Goal: Information Seeking & Learning: Learn about a topic

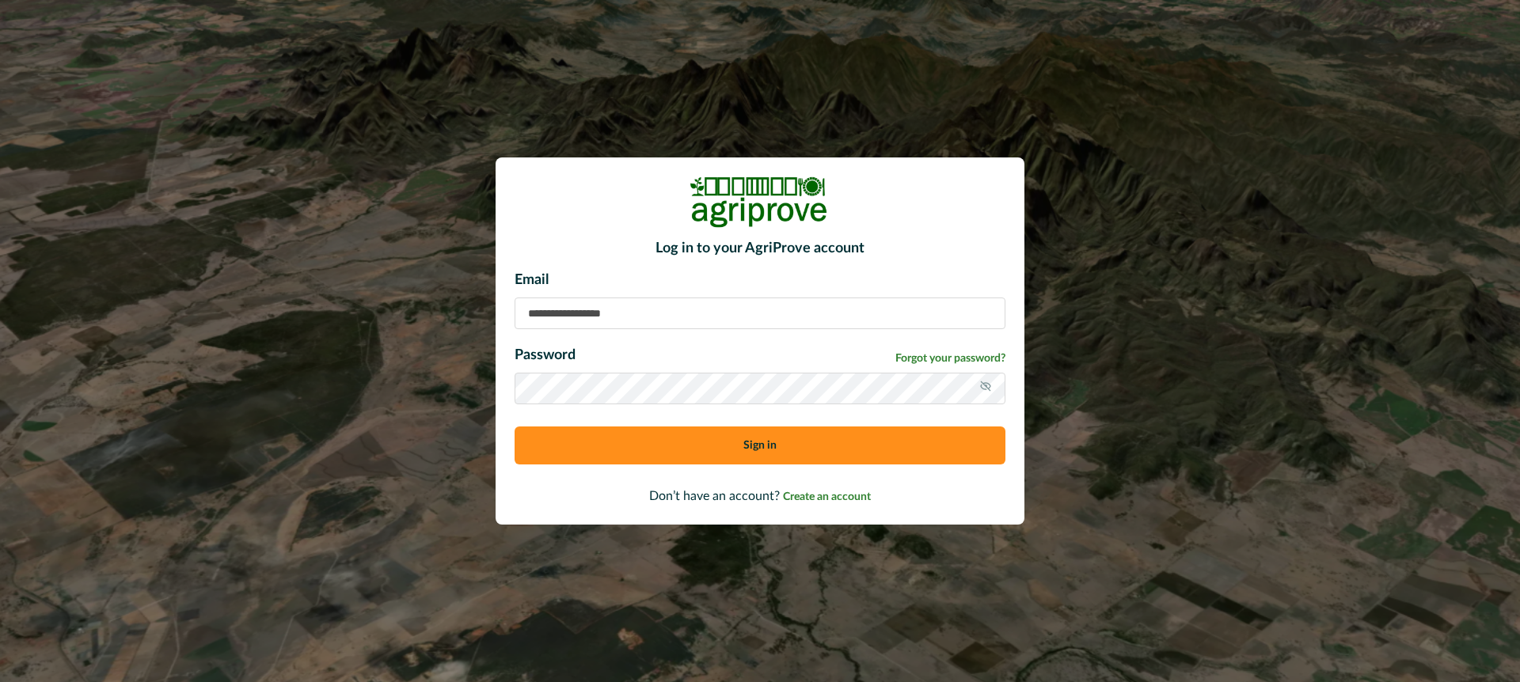
click at [566, 314] on input at bounding box center [760, 314] width 491 height 32
type input "**********"
click at [648, 450] on button "Sign in" at bounding box center [760, 446] width 491 height 38
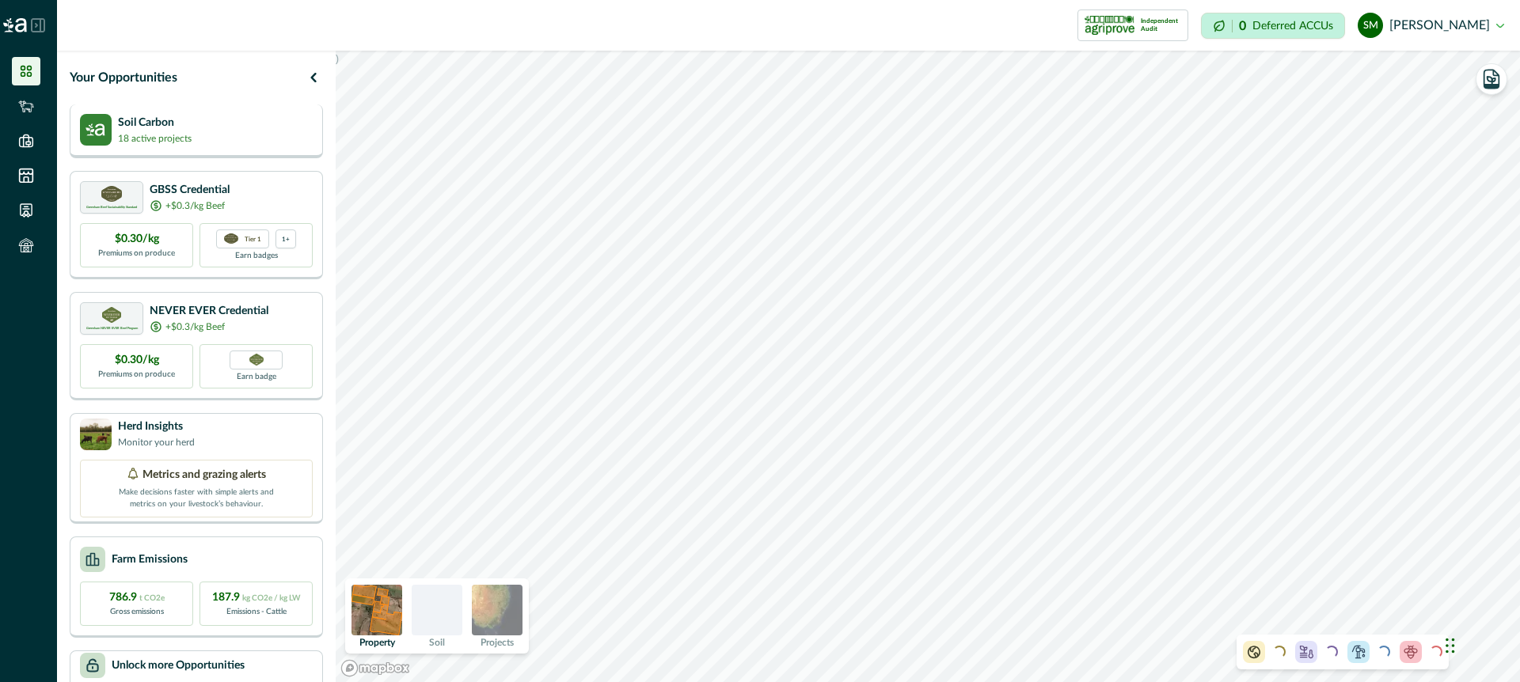
click at [215, 131] on div "Soil Carbon 18 active projects" at bounding box center [196, 130] width 233 height 32
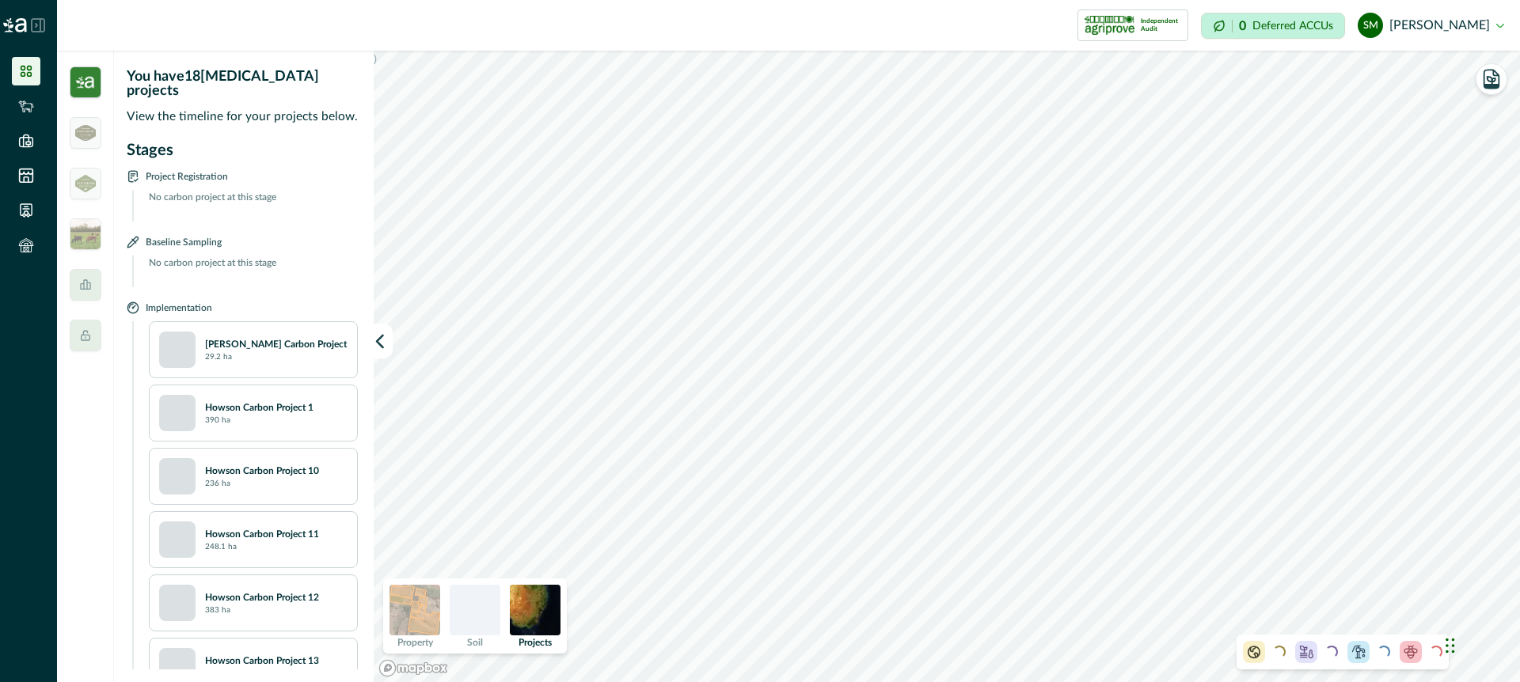
click at [309, 355] on div "[PERSON_NAME] Carbon Project 29.2 ha" at bounding box center [253, 349] width 209 height 57
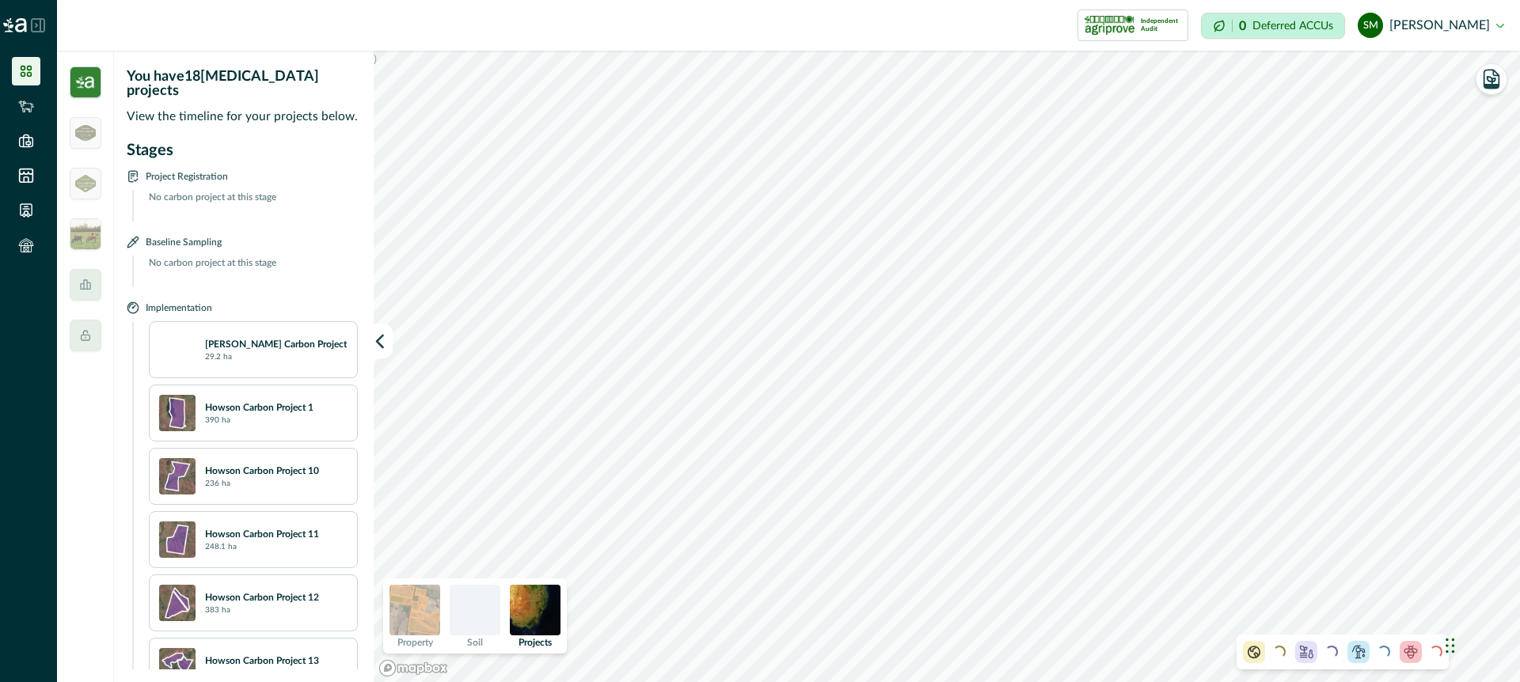
click at [331, 401] on div "Howson Carbon Project 1 390 ha" at bounding box center [276, 414] width 143 height 26
click at [315, 464] on p "Howson Carbon Project 10" at bounding box center [262, 471] width 114 height 14
click at [1496, 82] on icon "button" at bounding box center [1492, 79] width 22 height 22
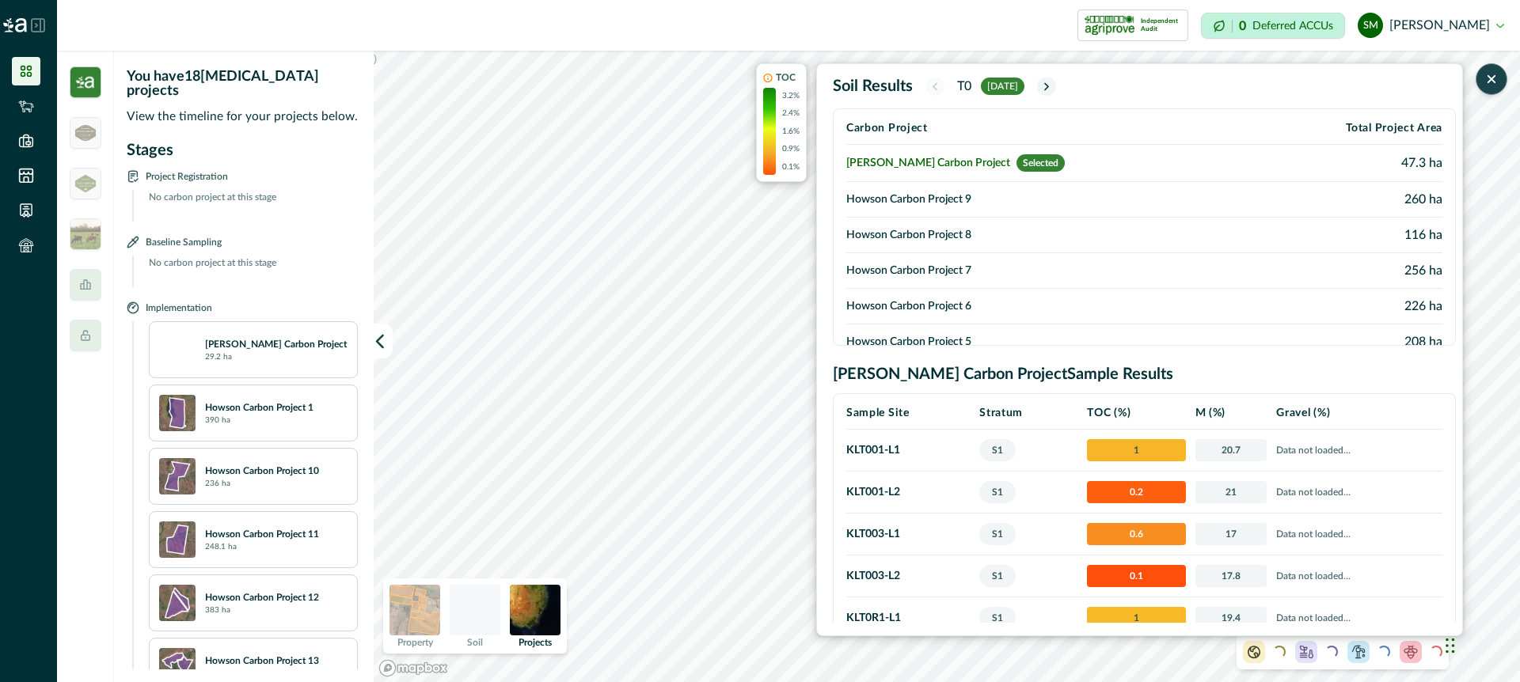
click at [1489, 78] on icon "button" at bounding box center [1492, 79] width 16 height 16
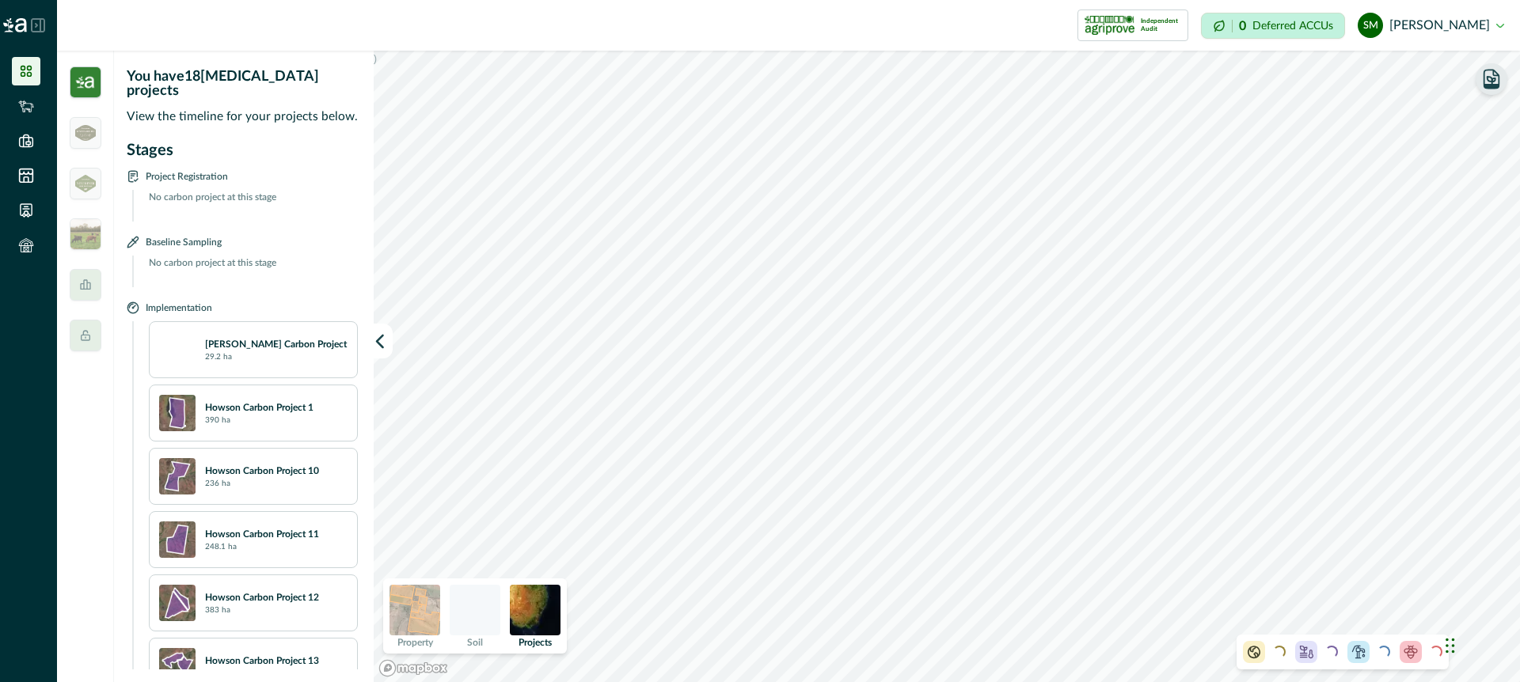
click at [536, 615] on img at bounding box center [535, 610] width 51 height 51
click at [422, 608] on img at bounding box center [415, 610] width 51 height 51
click at [468, 604] on img at bounding box center [475, 610] width 51 height 51
click at [538, 609] on img at bounding box center [535, 610] width 51 height 51
click at [408, 606] on img at bounding box center [415, 610] width 51 height 51
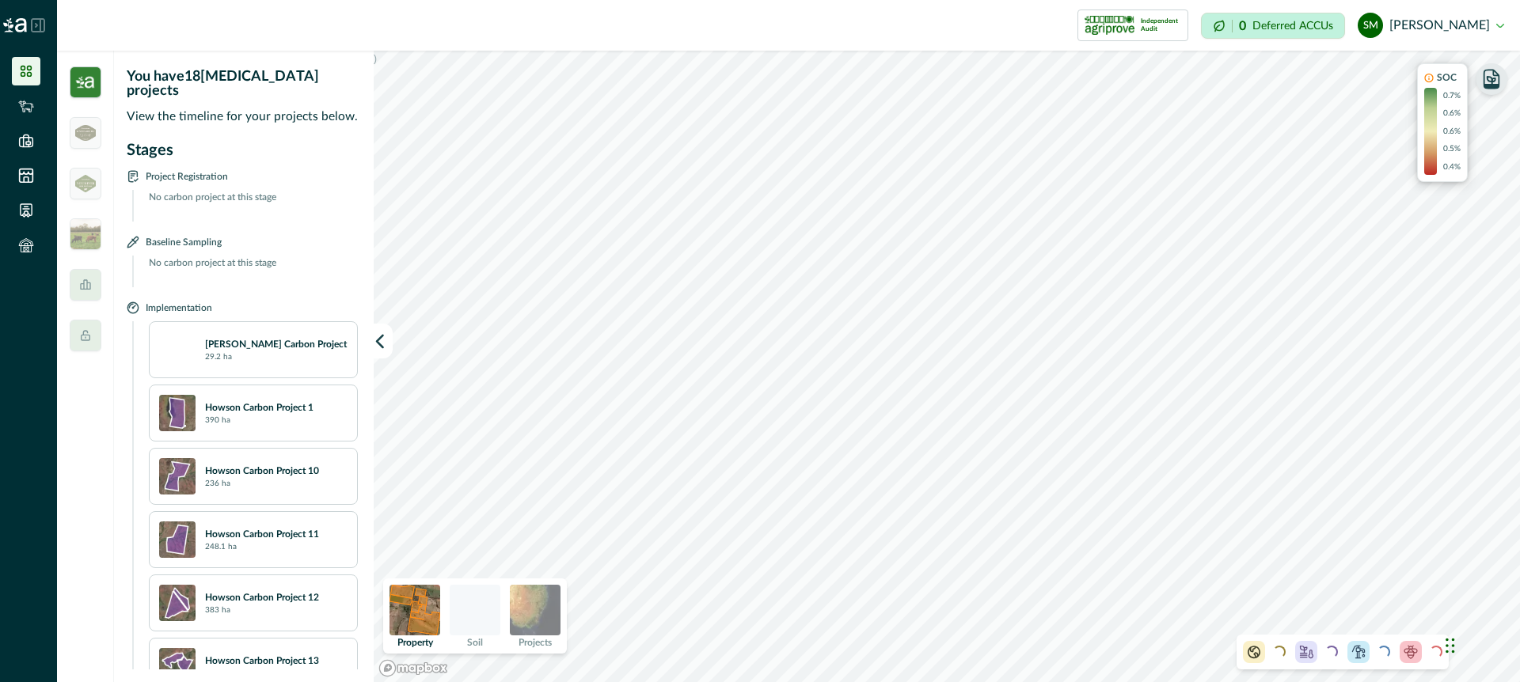
click at [23, 67] on icon at bounding box center [26, 71] width 16 height 16
click at [31, 75] on icon at bounding box center [26, 71] width 11 height 11
click at [26, 61] on li at bounding box center [26, 71] width 29 height 29
click at [26, 112] on icon at bounding box center [26, 106] width 16 height 16
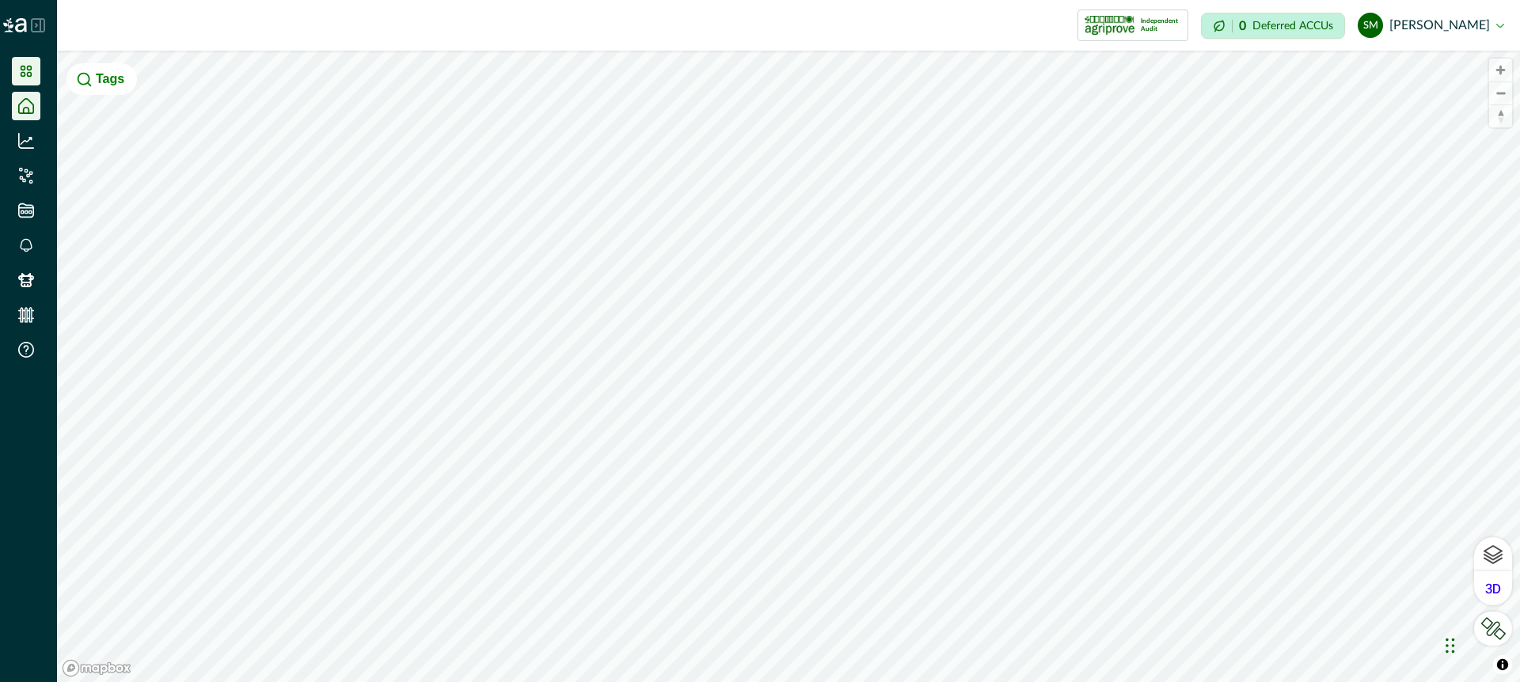
click at [31, 62] on li at bounding box center [26, 71] width 29 height 29
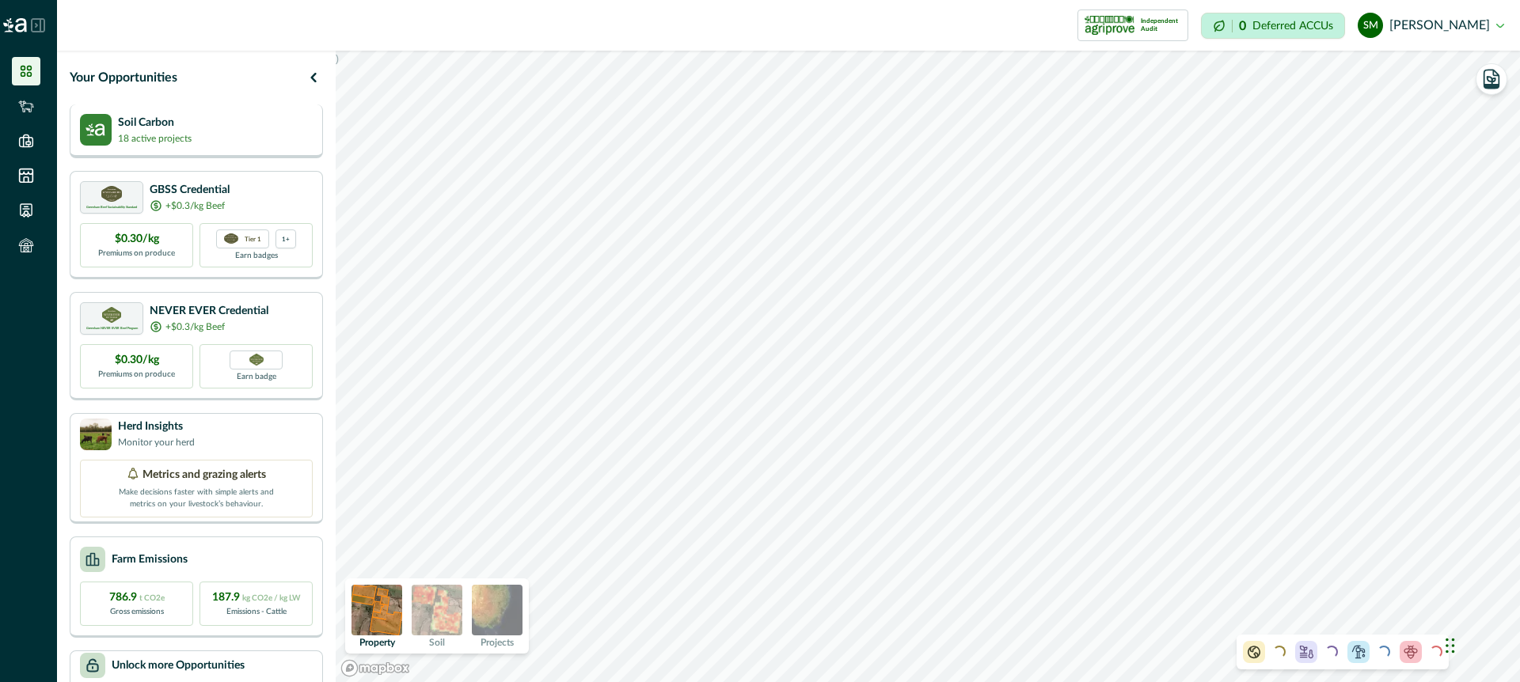
click at [234, 126] on div "Soil Carbon 18 active projects" at bounding box center [196, 130] width 233 height 32
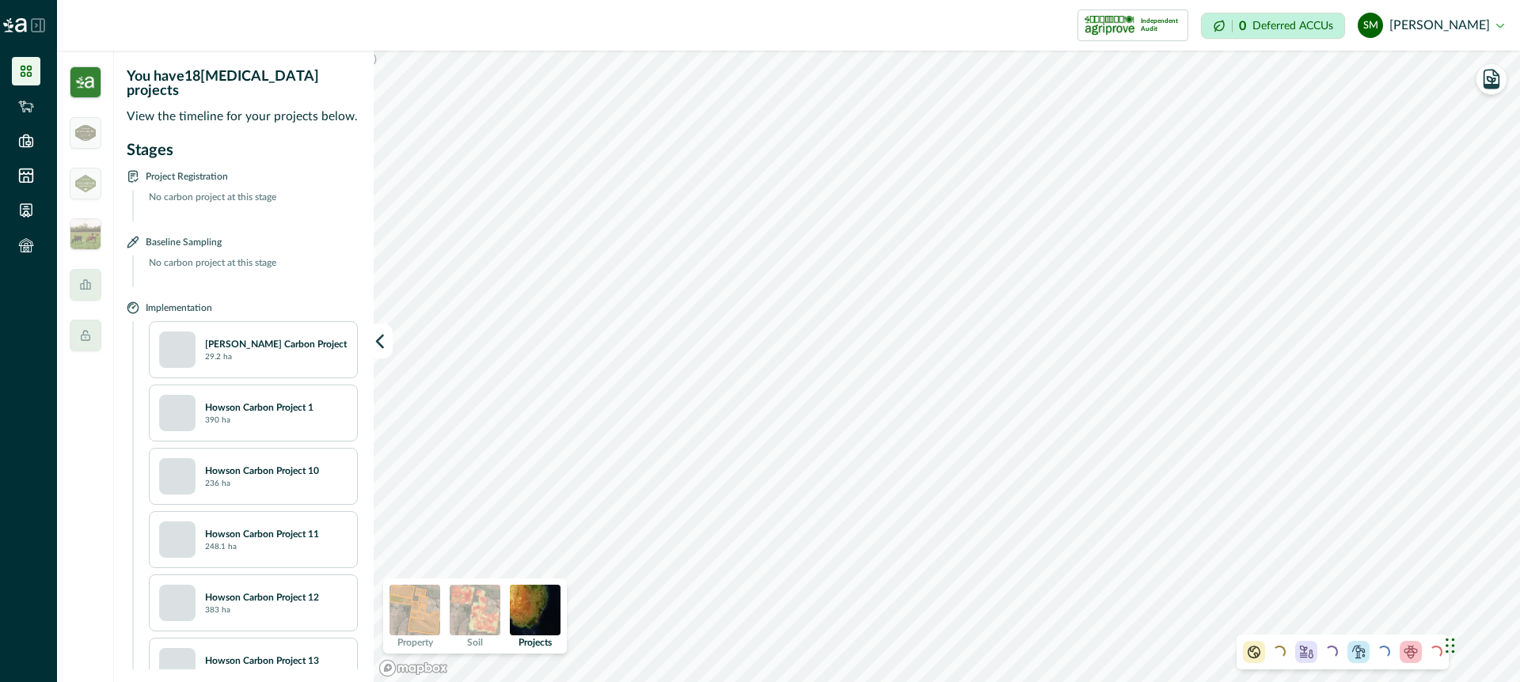
click at [321, 401] on div "Howson Carbon Project 1 390 ha" at bounding box center [276, 414] width 143 height 26
click at [284, 401] on p "Howson Carbon Project 1" at bounding box center [259, 408] width 108 height 14
